Goal: Find specific page/section: Find specific page/section

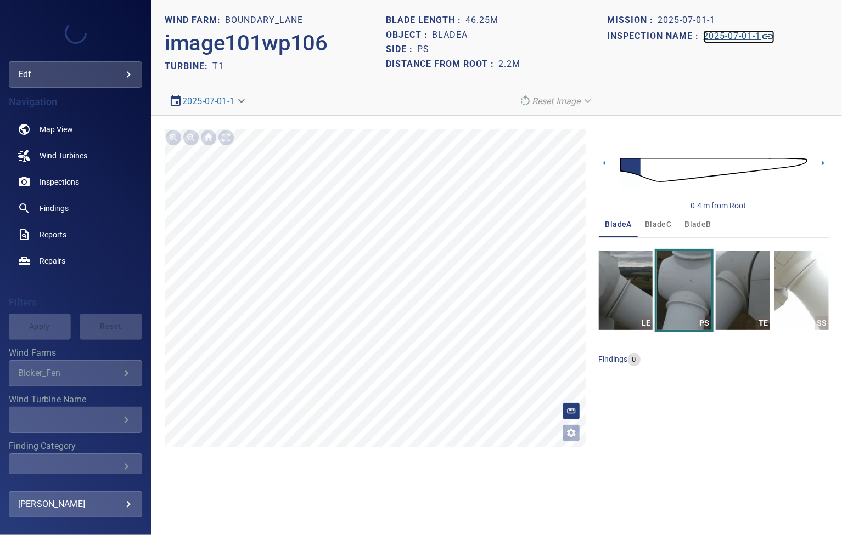
click at [741, 30] on link "2025-07-01-1" at bounding box center [738, 36] width 71 height 13
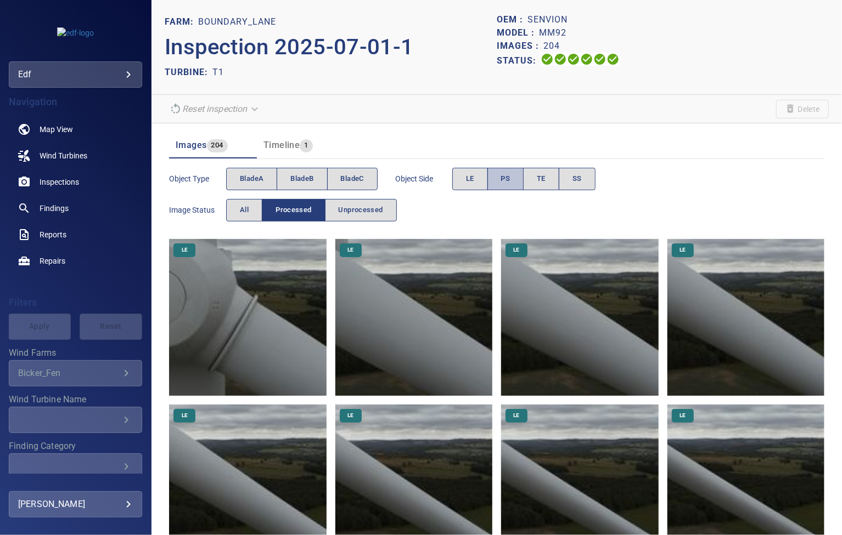
click at [514, 181] on button "PS" at bounding box center [505, 179] width 37 height 22
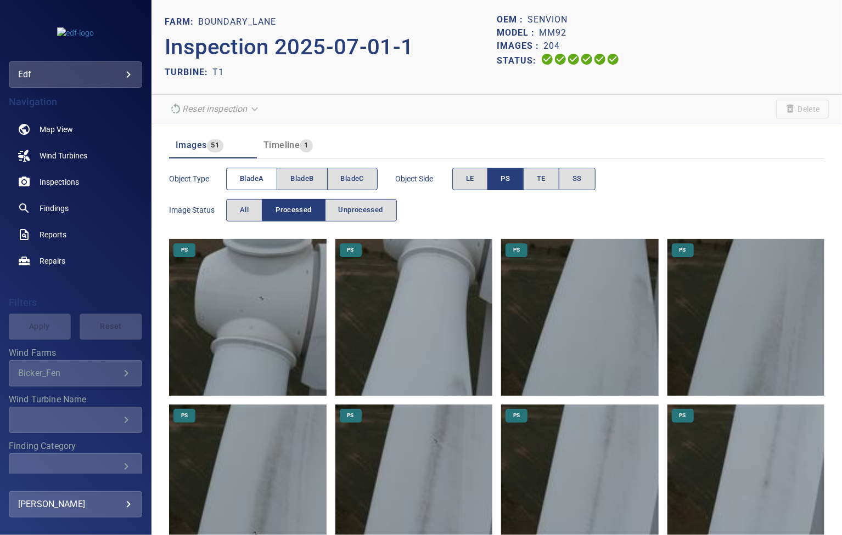
click at [255, 177] on span "bladeA" at bounding box center [252, 179] width 24 height 13
click at [304, 175] on span "bladeB" at bounding box center [301, 179] width 23 height 13
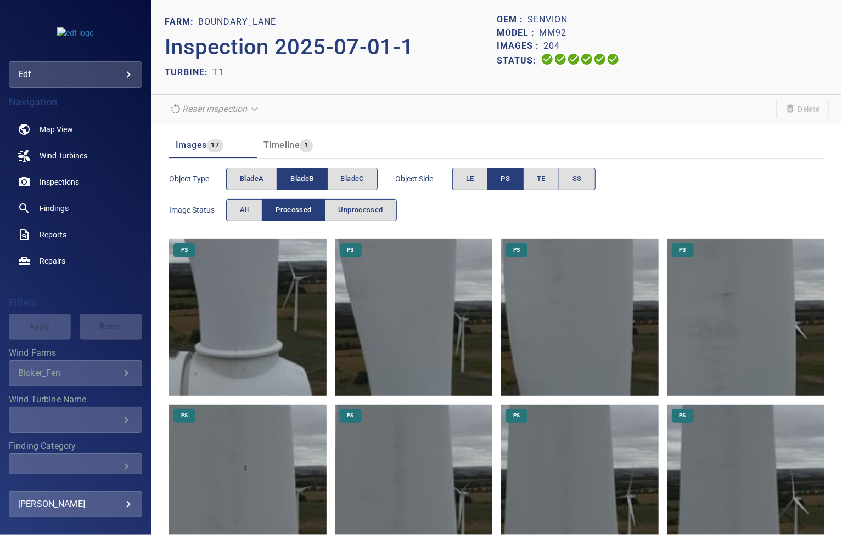
click at [304, 175] on span "bladeB" at bounding box center [301, 179] width 23 height 13
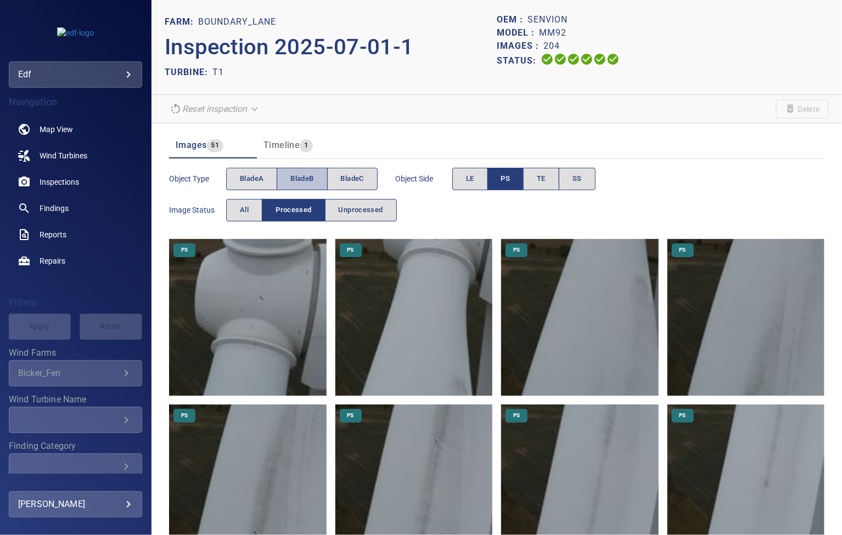
click at [298, 185] on button "bladeB" at bounding box center [302, 179] width 50 height 22
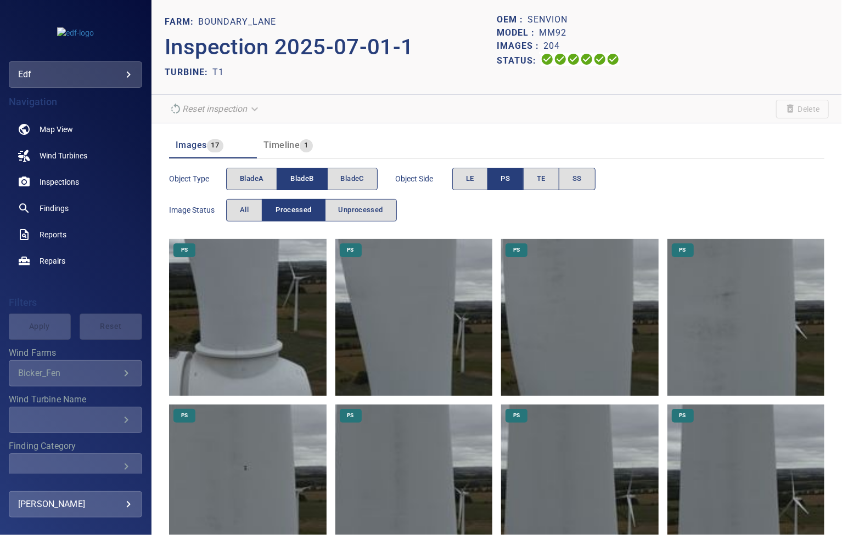
click at [381, 296] on img at bounding box center [413, 317] width 157 height 157
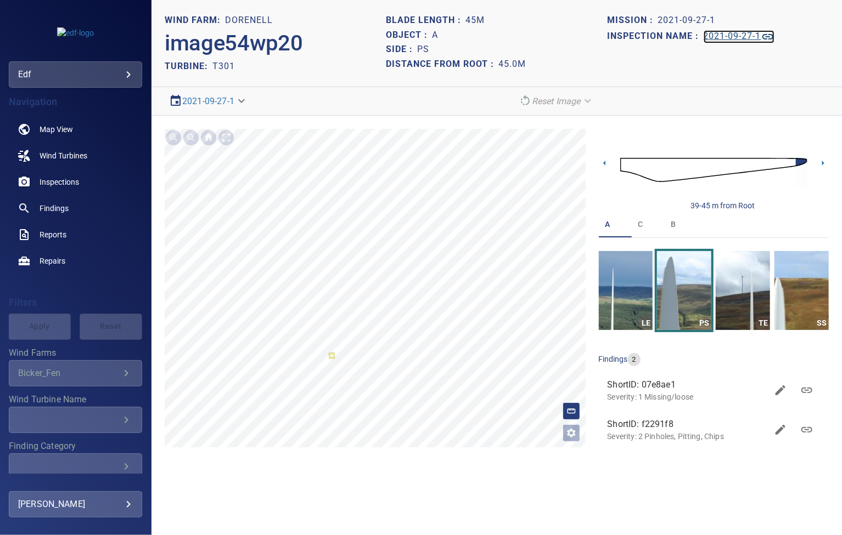
click at [731, 31] on h1 "2021-09-27-1" at bounding box center [732, 36] width 58 height 10
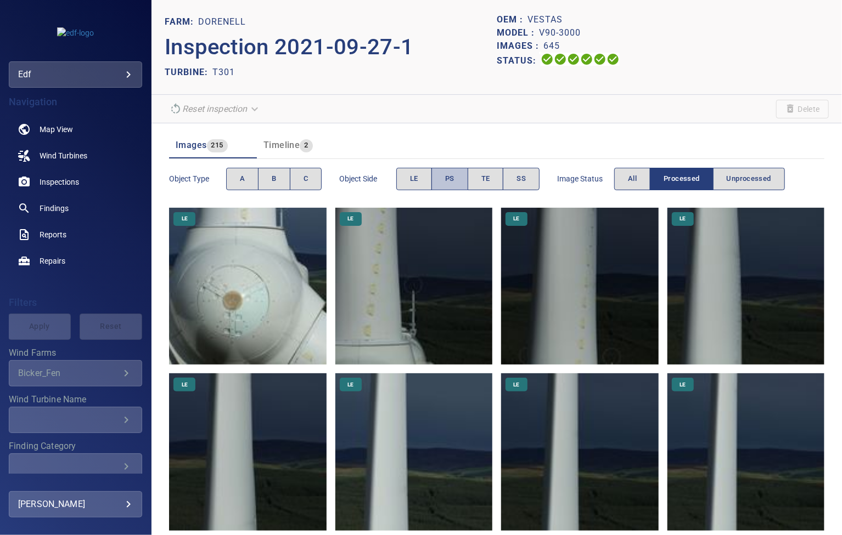
click at [449, 175] on span "PS" at bounding box center [449, 179] width 9 height 13
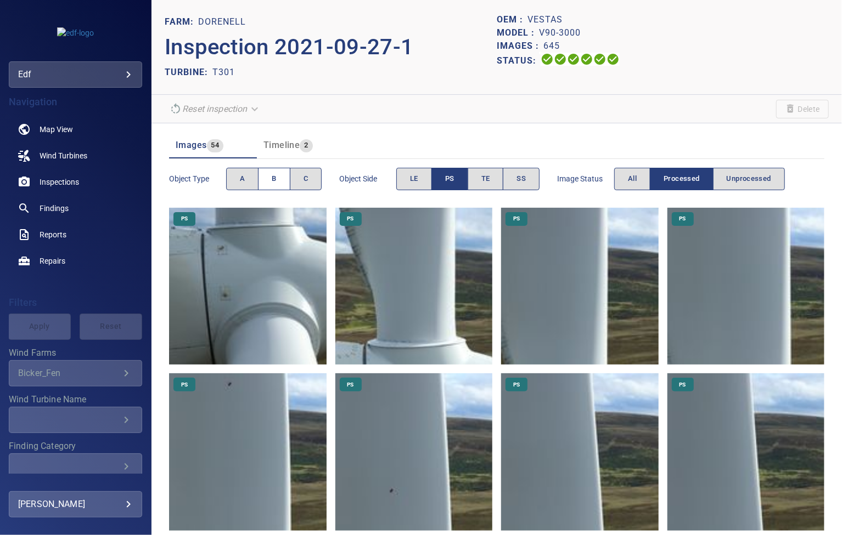
click at [264, 179] on button "B" at bounding box center [274, 179] width 32 height 22
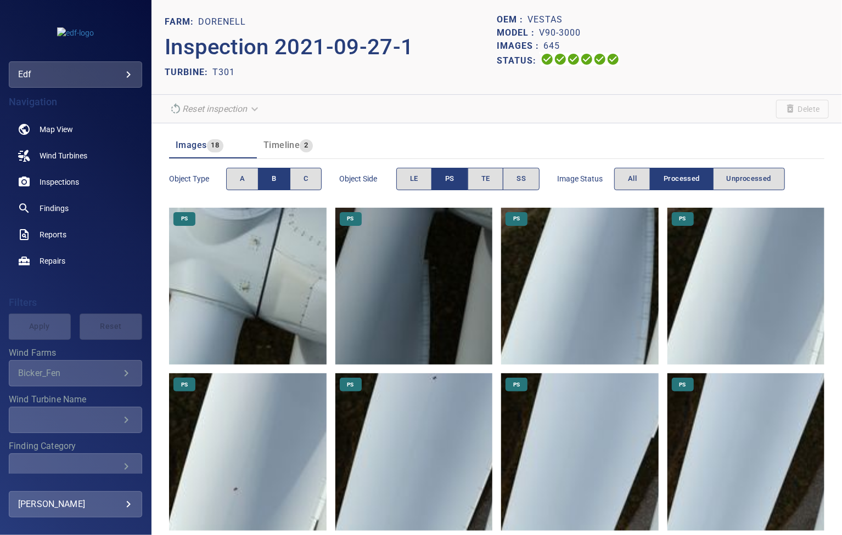
click at [264, 179] on button "B" at bounding box center [274, 179] width 32 height 22
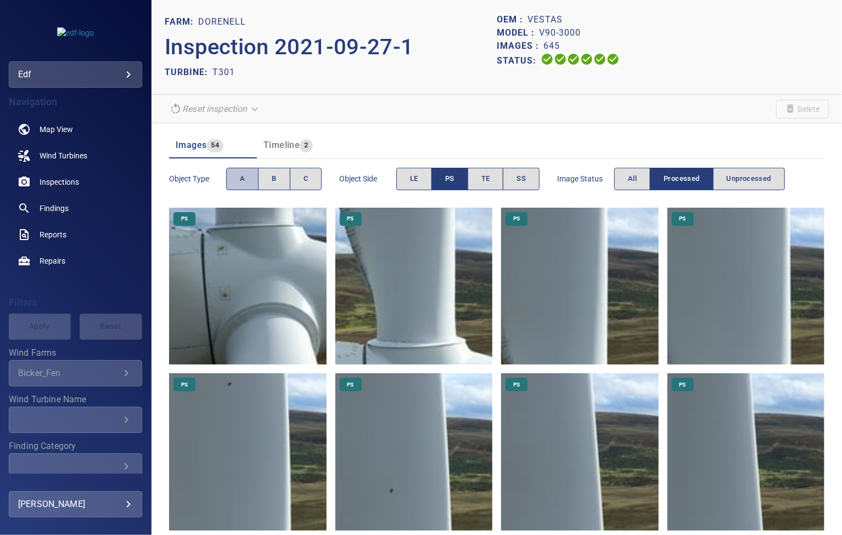
click at [239, 171] on button "A" at bounding box center [242, 179] width 32 height 22
